Goal: Go to known website: Access a specific website the user already knows

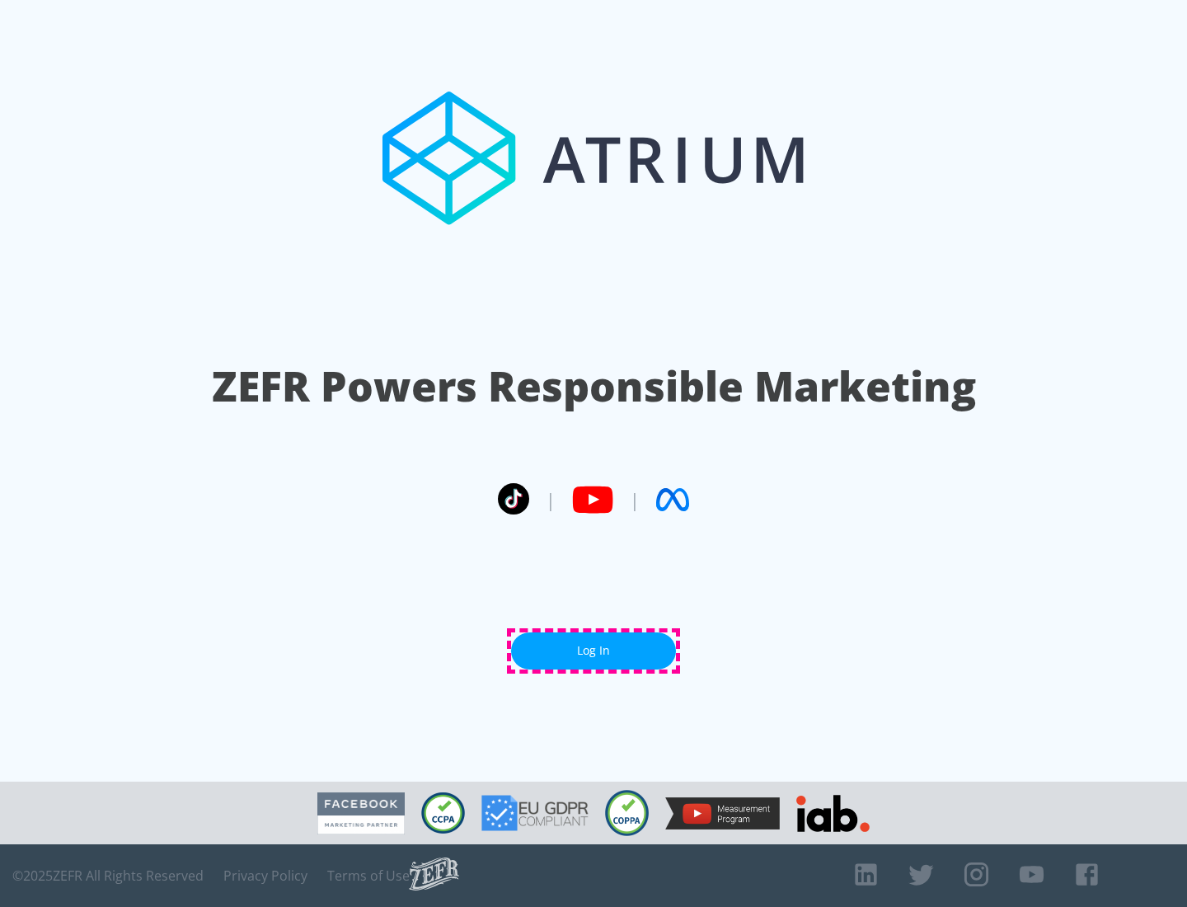
click at [594, 650] on link "Log In" at bounding box center [593, 650] width 165 height 37
